Goal: Task Accomplishment & Management: Use online tool/utility

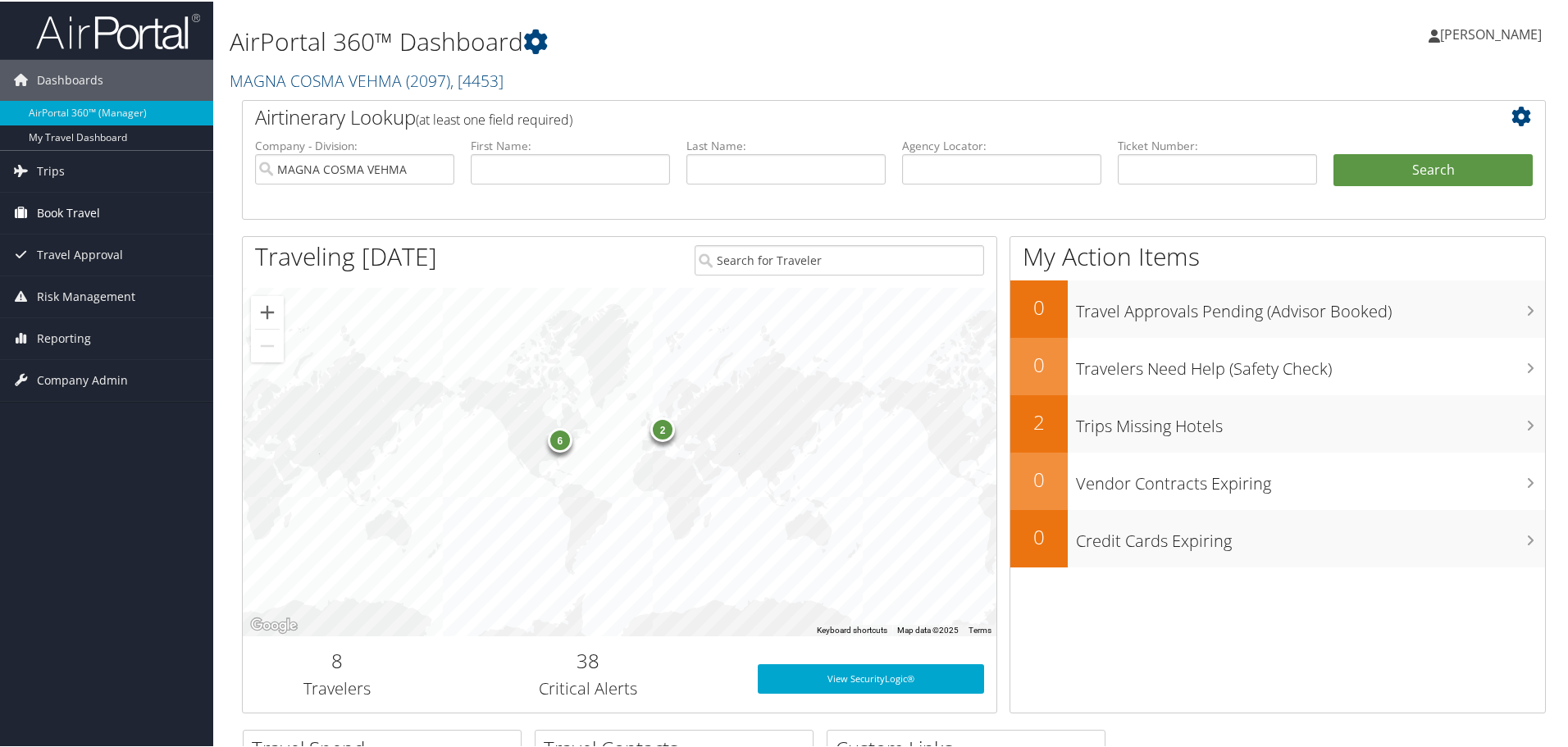
click at [60, 211] on span "Book Travel" at bounding box center [68, 211] width 63 height 41
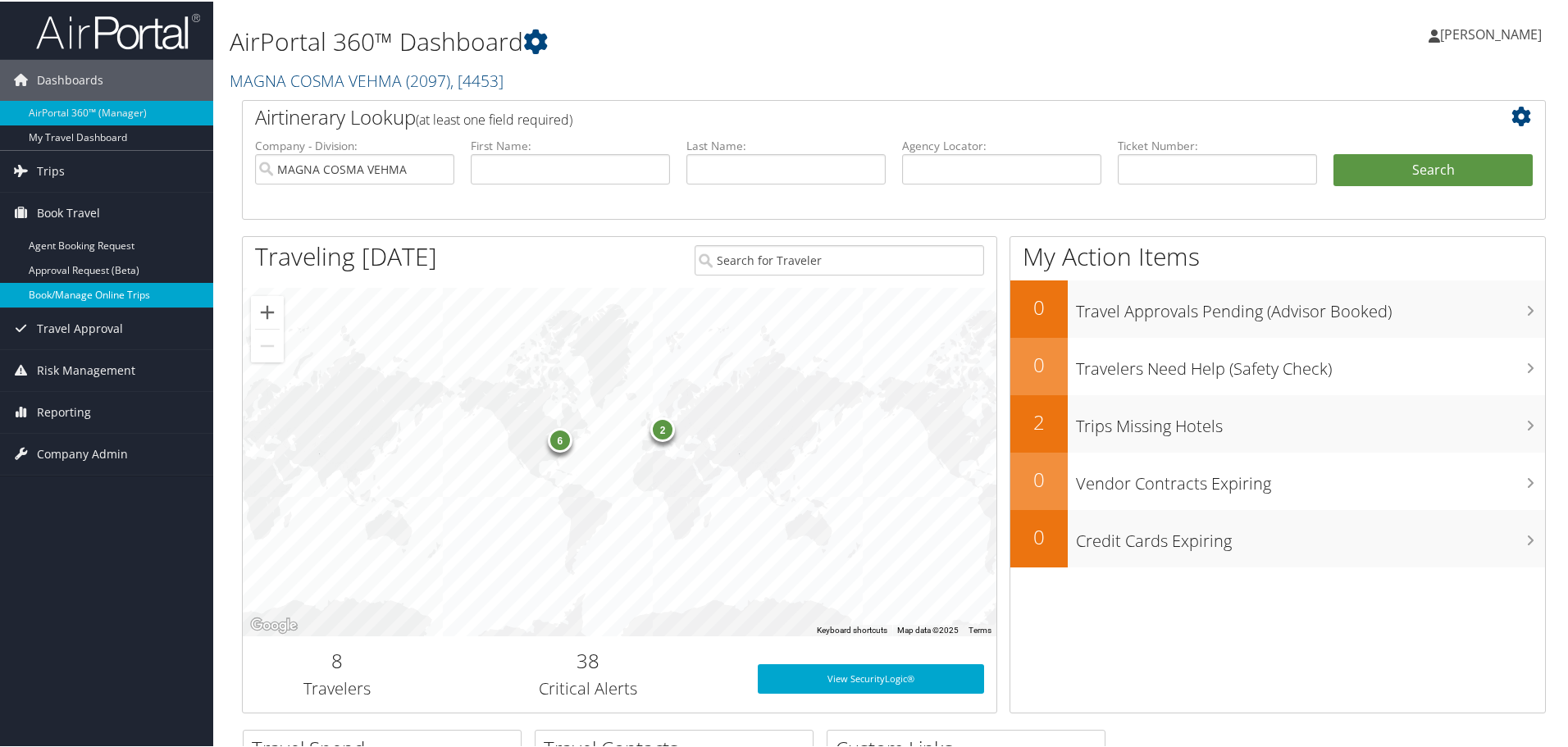
click at [77, 285] on link "Book/Manage Online Trips" at bounding box center [107, 294] width 213 height 25
